Goal: Information Seeking & Learning: Check status

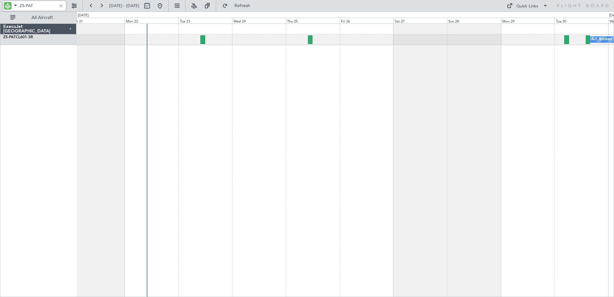
click at [27, 5] on input "ZS-PAT" at bounding box center [38, 6] width 37 height 10
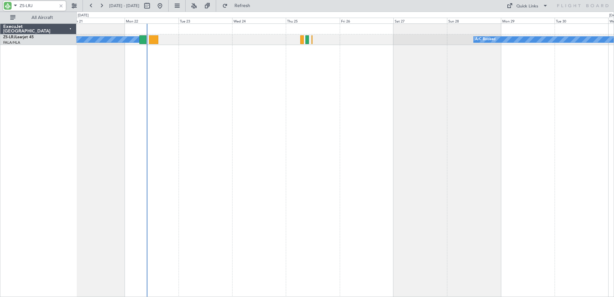
click at [294, 130] on div "A/C Booked A/C Booked A/C Booked" at bounding box center [345, 159] width 538 height 273
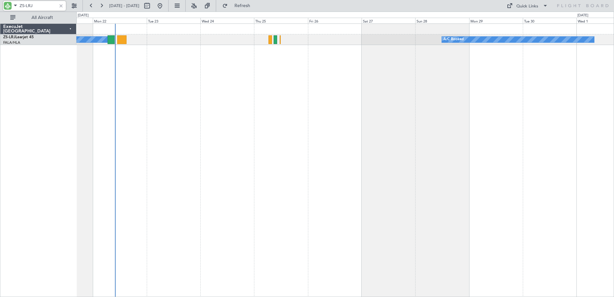
click at [319, 122] on div "A/C Booked A/C Booked A/C Booked" at bounding box center [345, 159] width 538 height 273
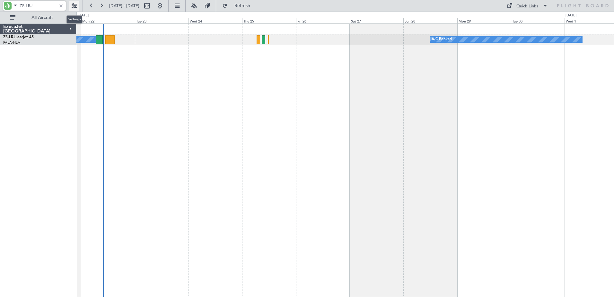
type input "ZS-LRJ"
click at [73, 5] on button at bounding box center [74, 6] width 10 height 10
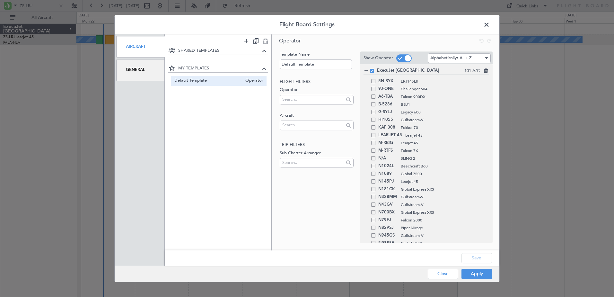
click at [146, 70] on div "General" at bounding box center [140, 70] width 48 height 22
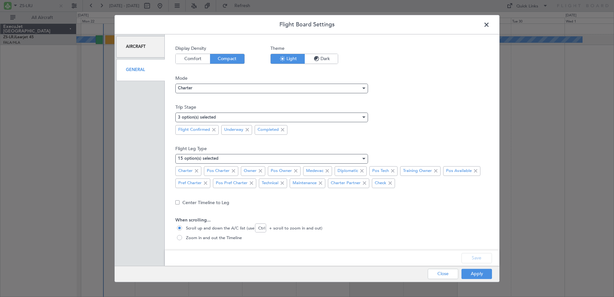
click at [490, 26] on span at bounding box center [490, 26] width 0 height 13
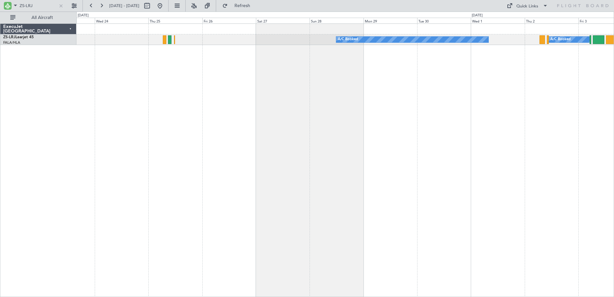
click at [294, 139] on div "A/C Booked A/C Booked A/C Booked" at bounding box center [345, 159] width 538 height 273
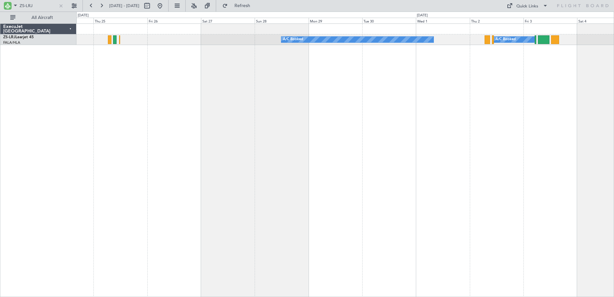
click at [80, 180] on div "A/C Booked A/C Booked A/C Booked" at bounding box center [345, 159] width 538 height 273
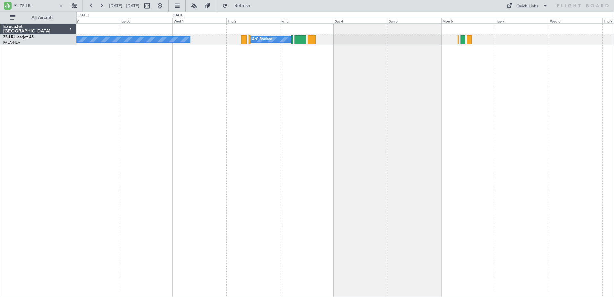
click at [132, 190] on div "A/C Booked A/C Booked" at bounding box center [345, 159] width 538 height 273
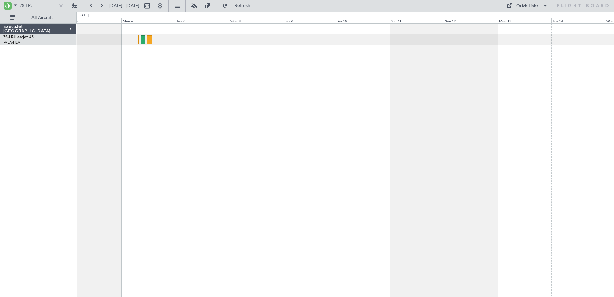
click at [95, 170] on div "A/C Booked" at bounding box center [345, 159] width 538 height 273
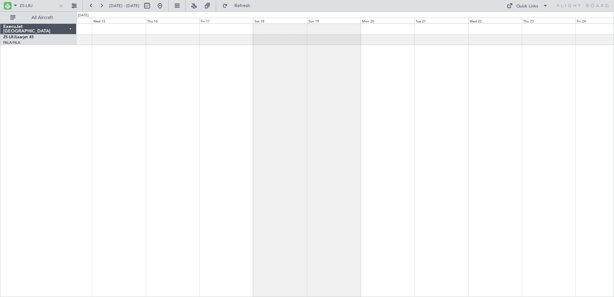
click at [119, 173] on div at bounding box center [345, 159] width 538 height 273
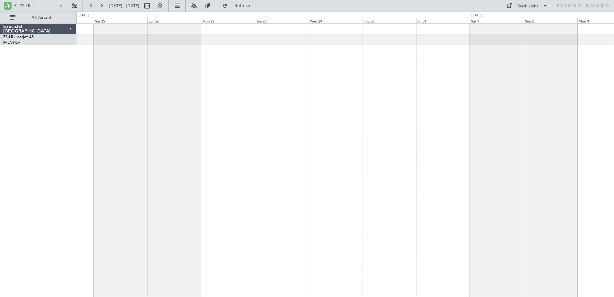
click at [116, 179] on div at bounding box center [345, 159] width 538 height 273
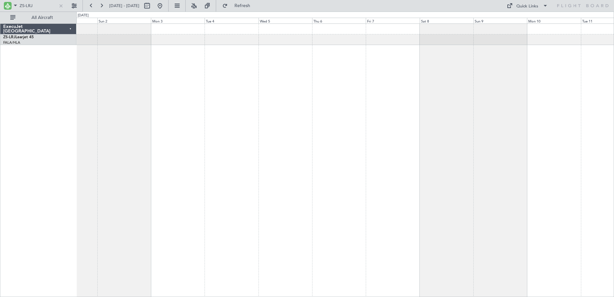
click at [127, 175] on div at bounding box center [345, 159] width 538 height 273
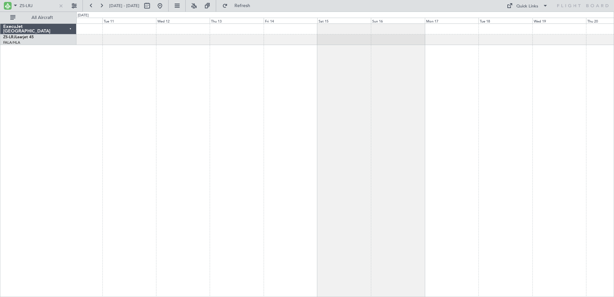
click at [153, 175] on div at bounding box center [345, 159] width 538 height 273
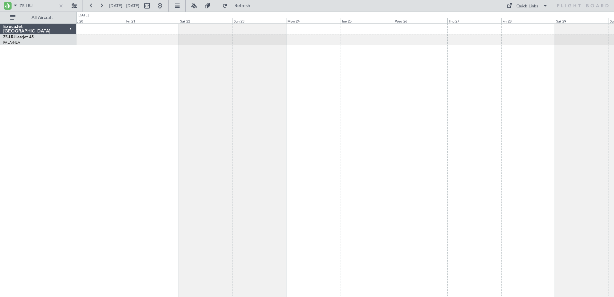
click at [88, 170] on div "ExecuJet [GEOGRAPHIC_DATA] ZS-LRJ Learjet 45 FALA/HLA Lanseria 0 0 Thu 20 Fri 2…" at bounding box center [307, 154] width 614 height 285
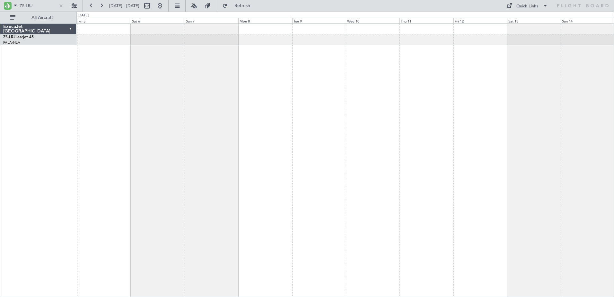
click at [0, 170] on html "ZS-LRJ [DATE] - [DATE] Refresh Quick Links All Aircraft ExecuJet [GEOGRAPHIC_DA…" at bounding box center [307, 148] width 614 height 297
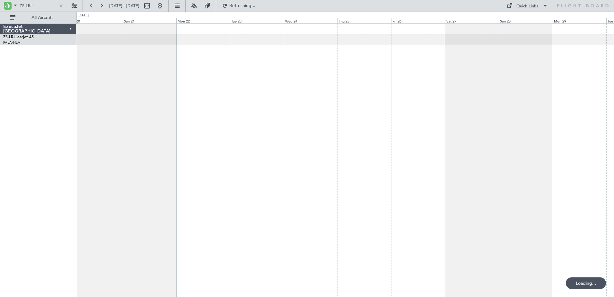
click at [0, 118] on html "ZS-LRJ [DATE] - [DATE] Refreshing... Quick Links All Aircraft ExecuJet [GEOGRAP…" at bounding box center [307, 148] width 614 height 297
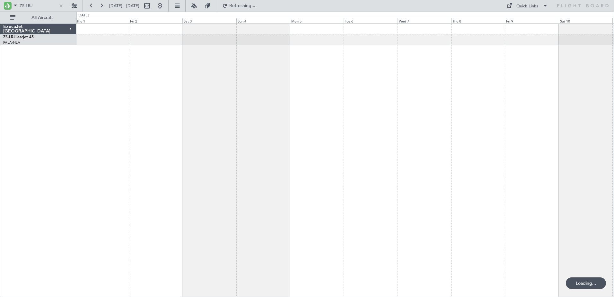
click at [0, 142] on html "ZS-LRJ [DATE] - [DATE] Refreshing... Quick Links All Aircraft ExecuJet [GEOGRAP…" at bounding box center [307, 148] width 614 height 297
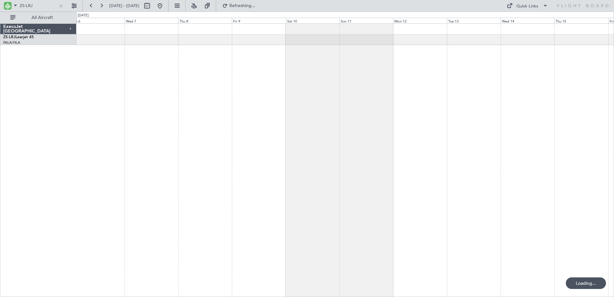
click at [0, 157] on html "ZS-LRJ [DATE] - [DATE] Refreshing... Quick Links All Aircraft ExecuJet [GEOGRAP…" at bounding box center [307, 148] width 614 height 297
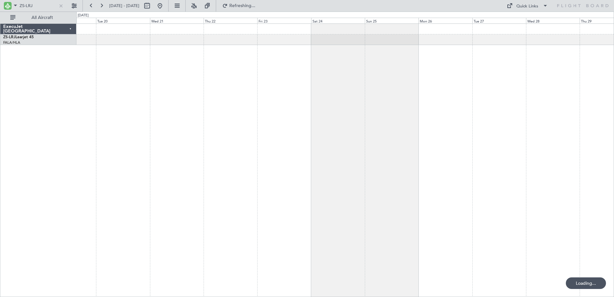
click at [146, 168] on div at bounding box center [345, 159] width 538 height 273
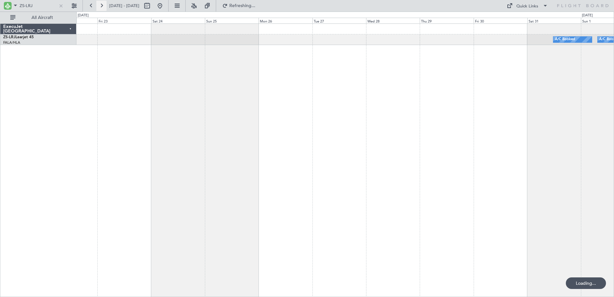
click at [103, 8] on button at bounding box center [101, 6] width 10 height 10
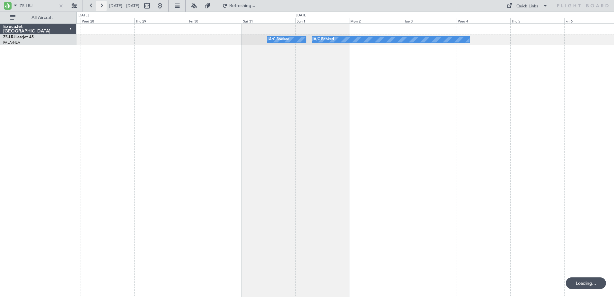
click at [103, 8] on button at bounding box center [101, 6] width 10 height 10
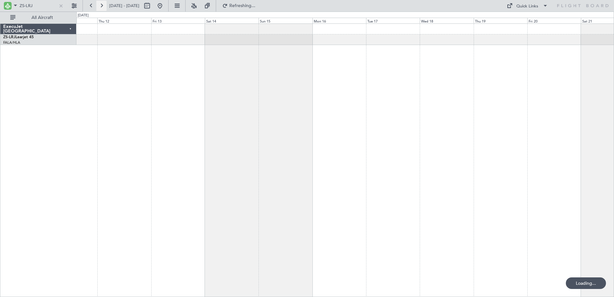
click at [103, 8] on button at bounding box center [101, 6] width 10 height 10
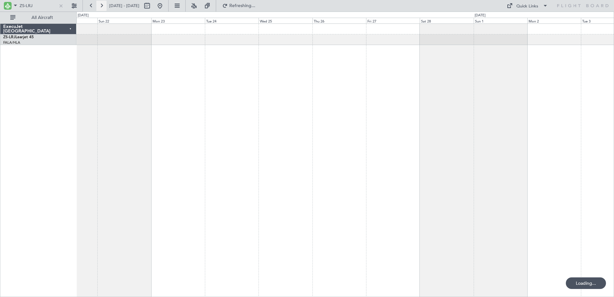
click at [103, 8] on button at bounding box center [101, 6] width 10 height 10
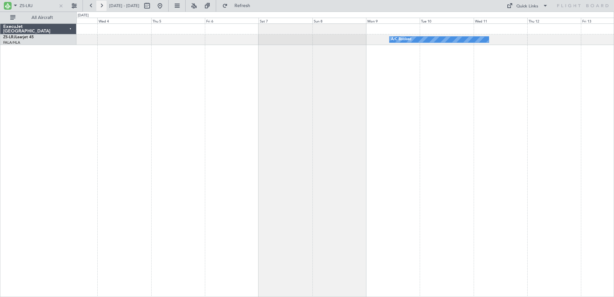
click at [103, 8] on button at bounding box center [101, 6] width 10 height 10
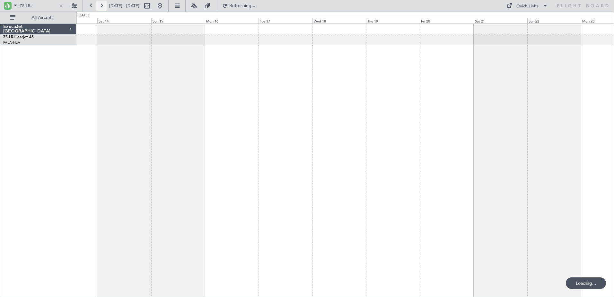
click at [103, 8] on button at bounding box center [101, 6] width 10 height 10
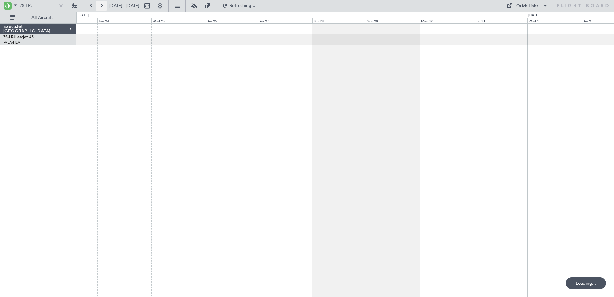
click at [103, 8] on button at bounding box center [101, 6] width 10 height 10
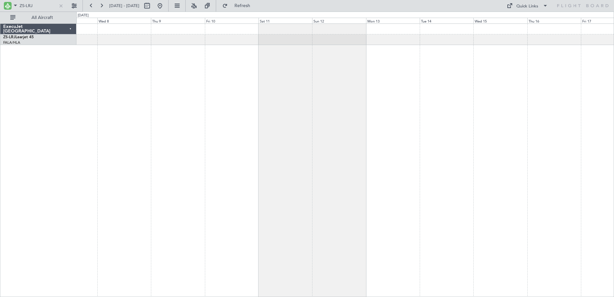
click at [65, 132] on div "ExecuJet [GEOGRAPHIC_DATA] ZS-LRJ Learjet 45 FALA/HLA Lanseria 0 0 Tue 7 Wed 8 …" at bounding box center [307, 154] width 614 height 285
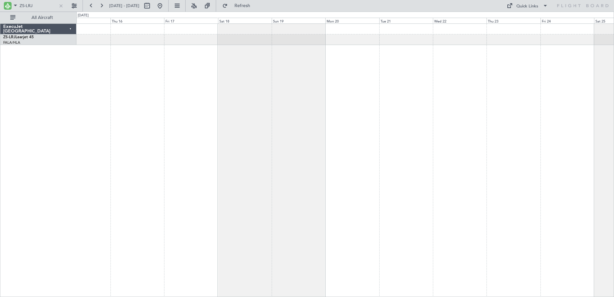
click at [168, 147] on div at bounding box center [345, 159] width 538 height 273
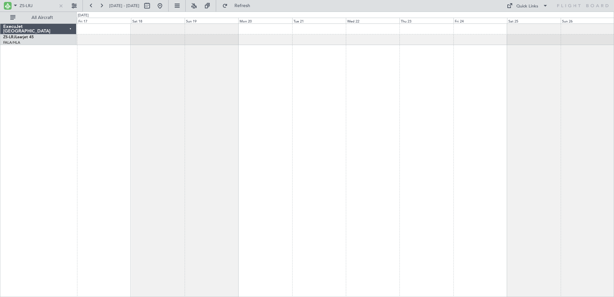
click at [471, 162] on div at bounding box center [345, 159] width 538 height 273
